Goal: Information Seeking & Learning: Learn about a topic

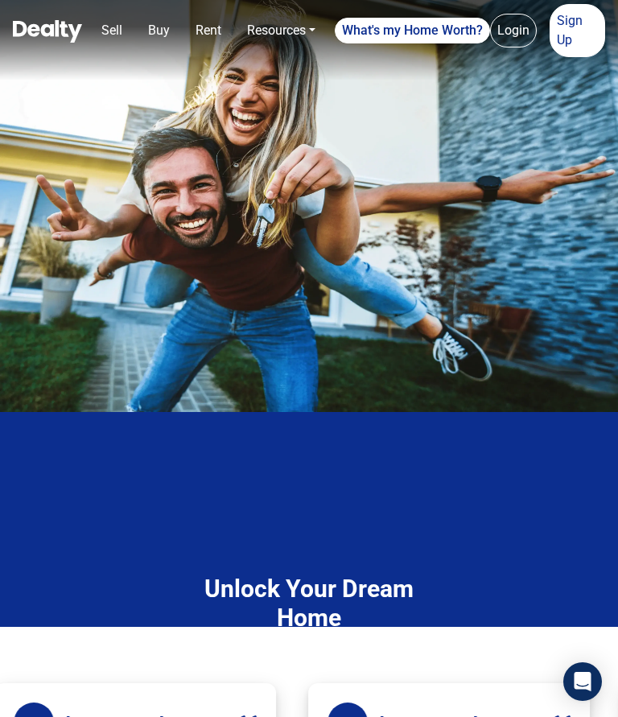
click at [448, 518] on div "Unlock Your Dream Home Explore Flexible Lending Options For You!" at bounding box center [309, 614] width 306 height 273
click at [446, 347] on img at bounding box center [309, 206] width 618 height 412
